Goal: Information Seeking & Learning: Find specific fact

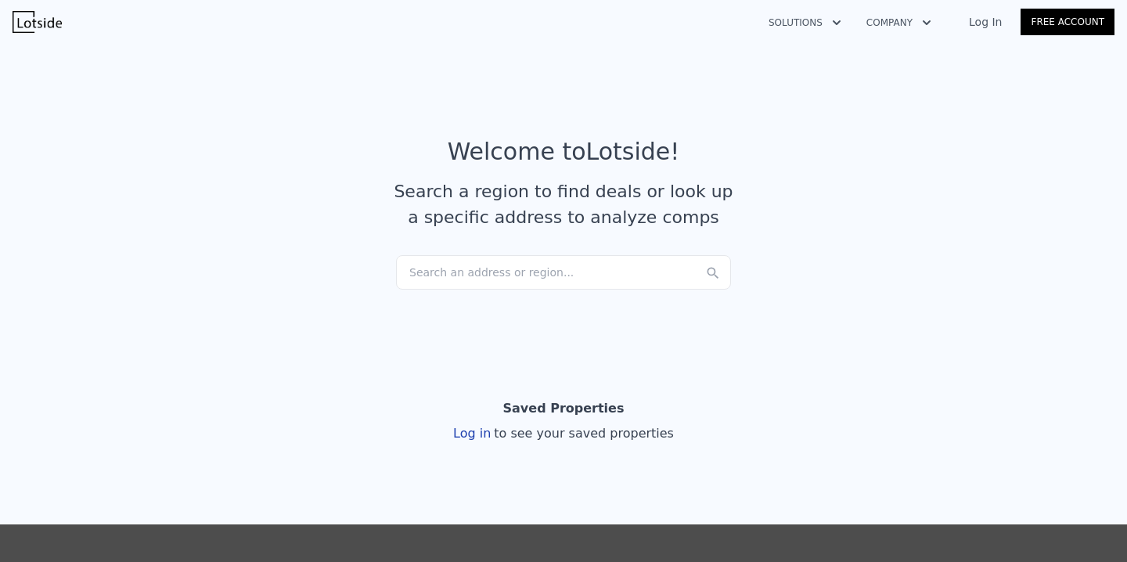
click at [495, 272] on div "Search an address or region..." at bounding box center [563, 272] width 335 height 34
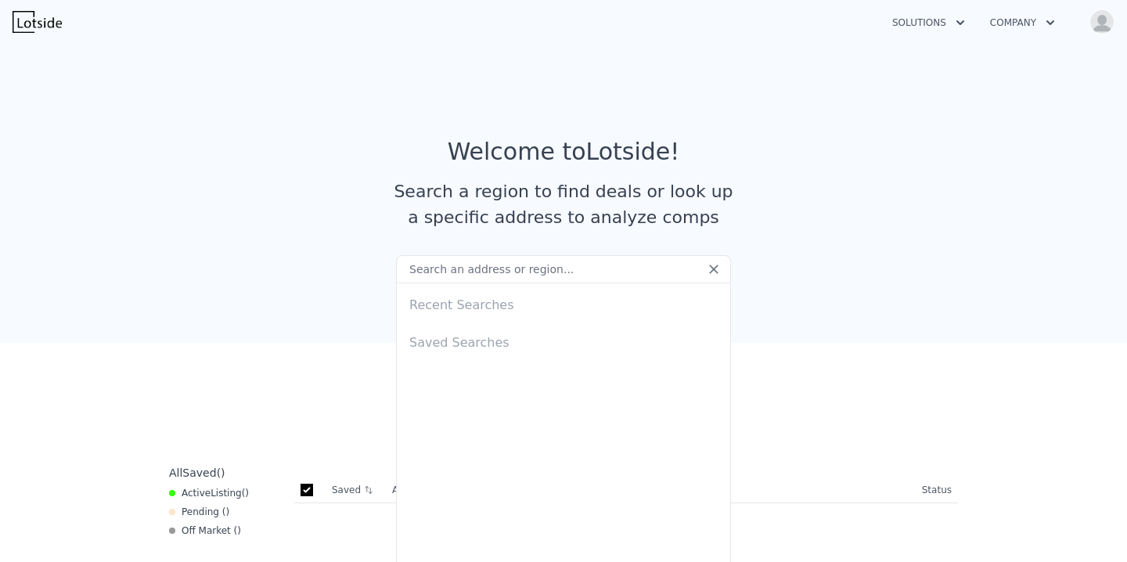
checkbox input "true"
click at [466, 268] on input "text" at bounding box center [563, 269] width 335 height 28
paste input "[STREET_ADDRESS][PERSON_NAME]"
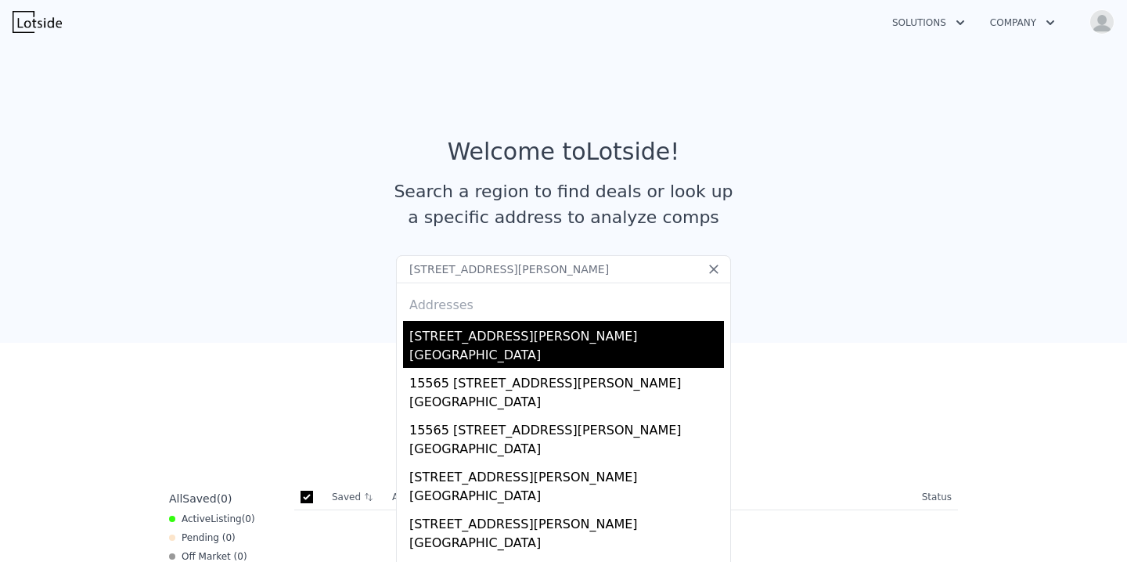
type input "[STREET_ADDRESS][PERSON_NAME]"
click at [513, 342] on div "[STREET_ADDRESS][PERSON_NAME]" at bounding box center [566, 333] width 315 height 25
